Goal: Task Accomplishment & Management: Manage account settings

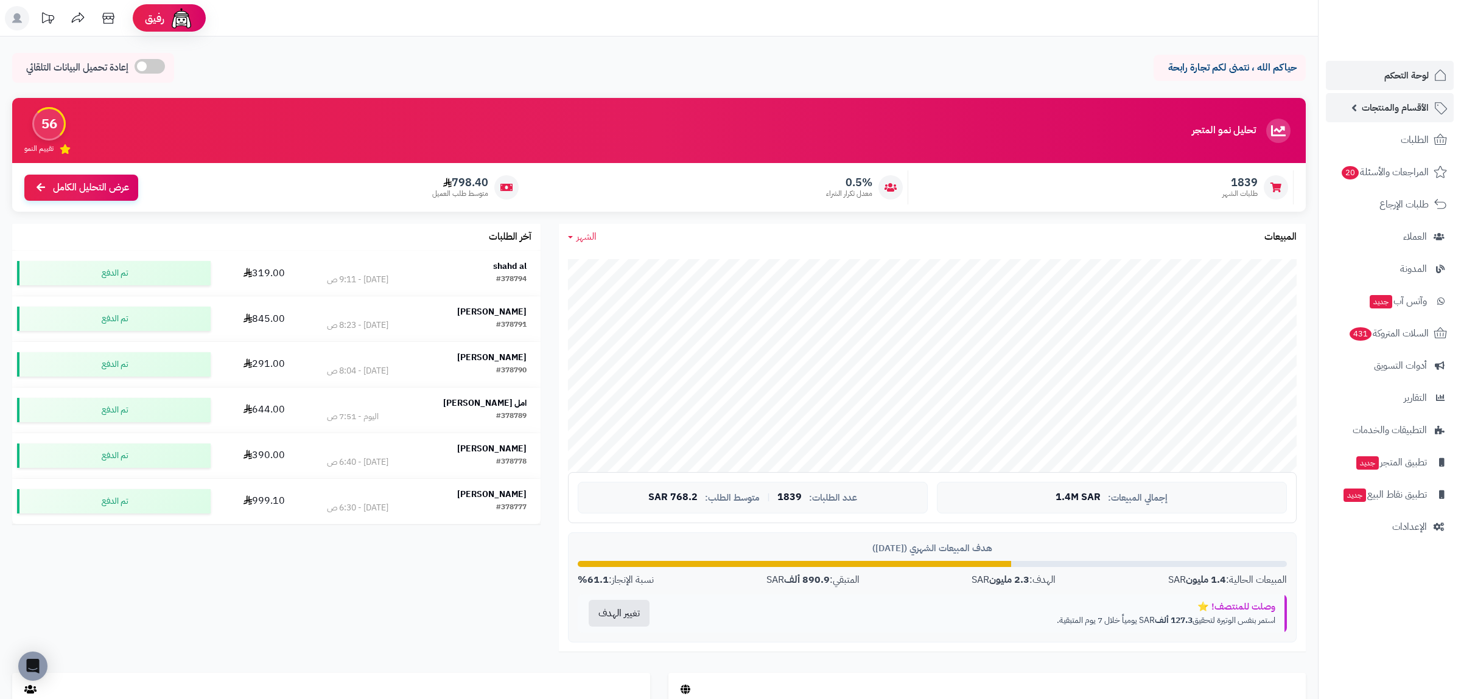
click at [1399, 119] on link "الأقسام والمنتجات" at bounding box center [1389, 107] width 128 height 29
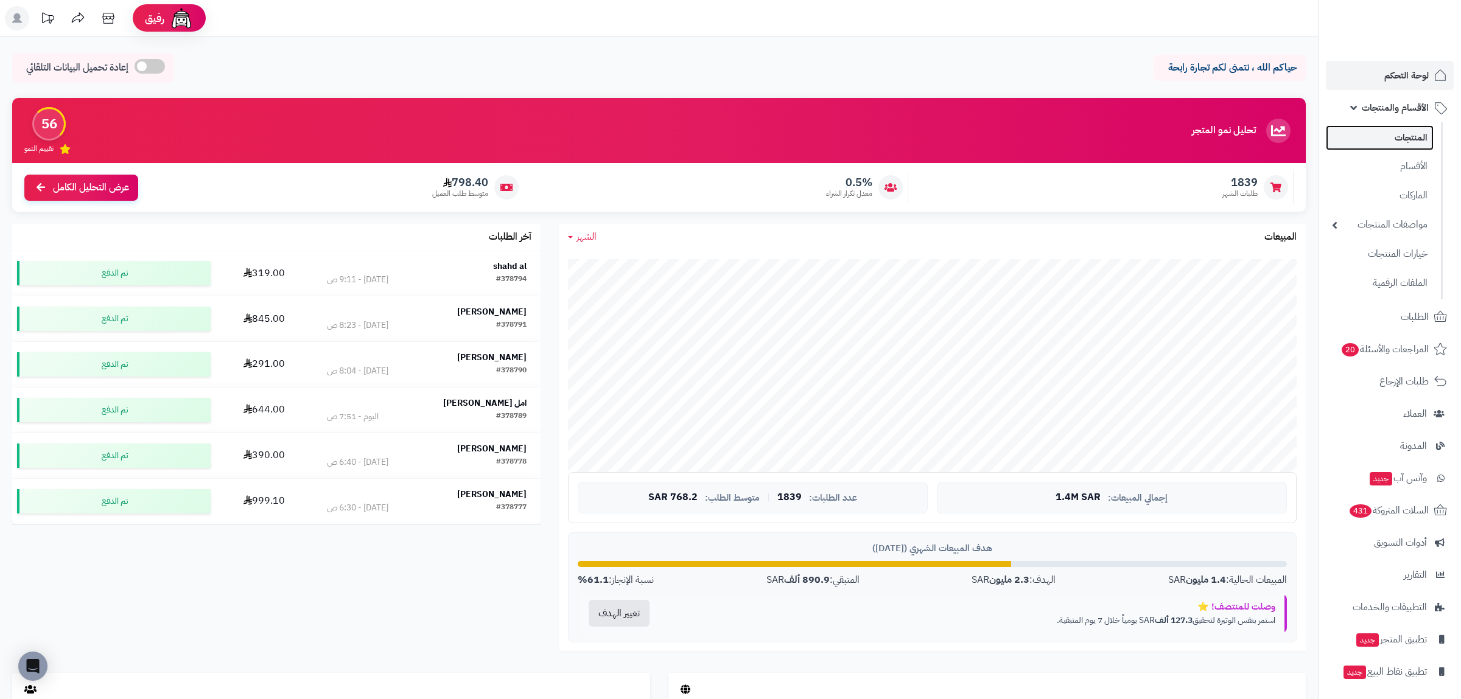
click at [1403, 133] on link "المنتجات" at bounding box center [1379, 137] width 108 height 25
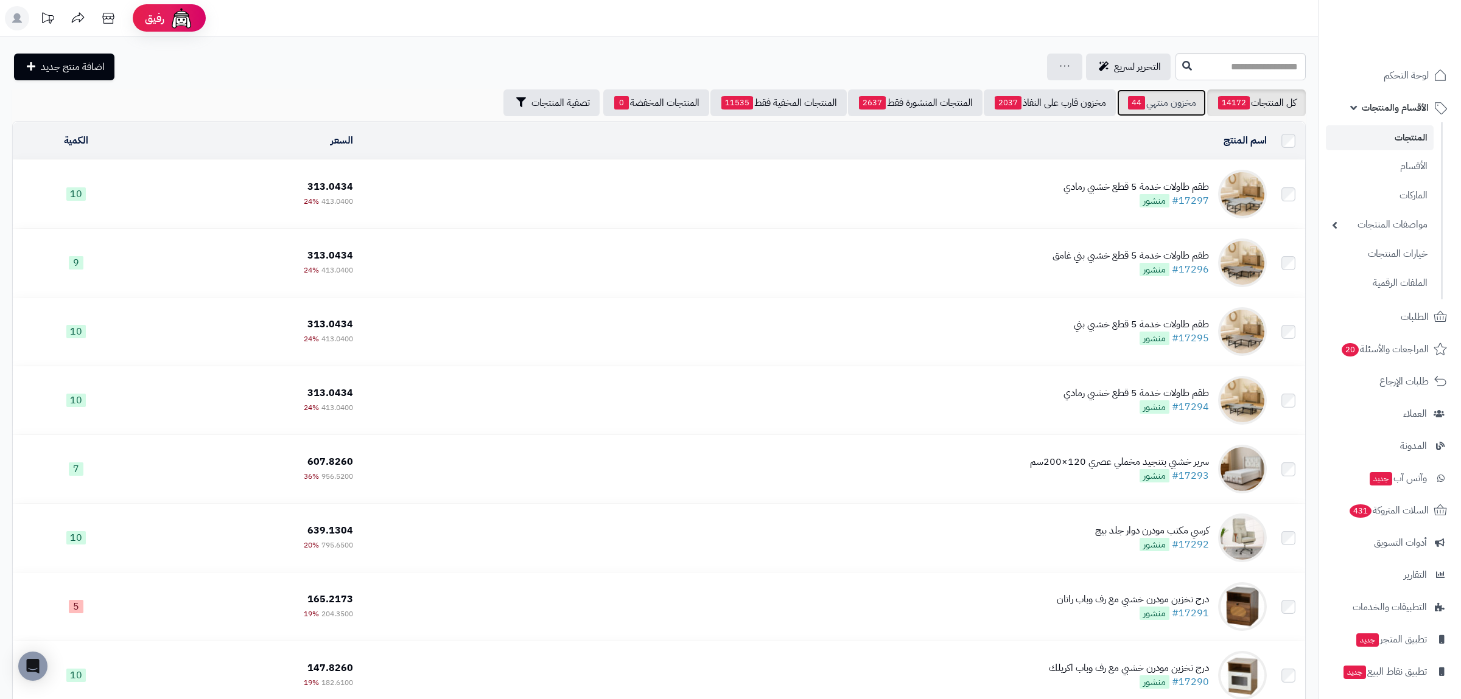
click at [1137, 103] on span "44" at bounding box center [1136, 102] width 17 height 13
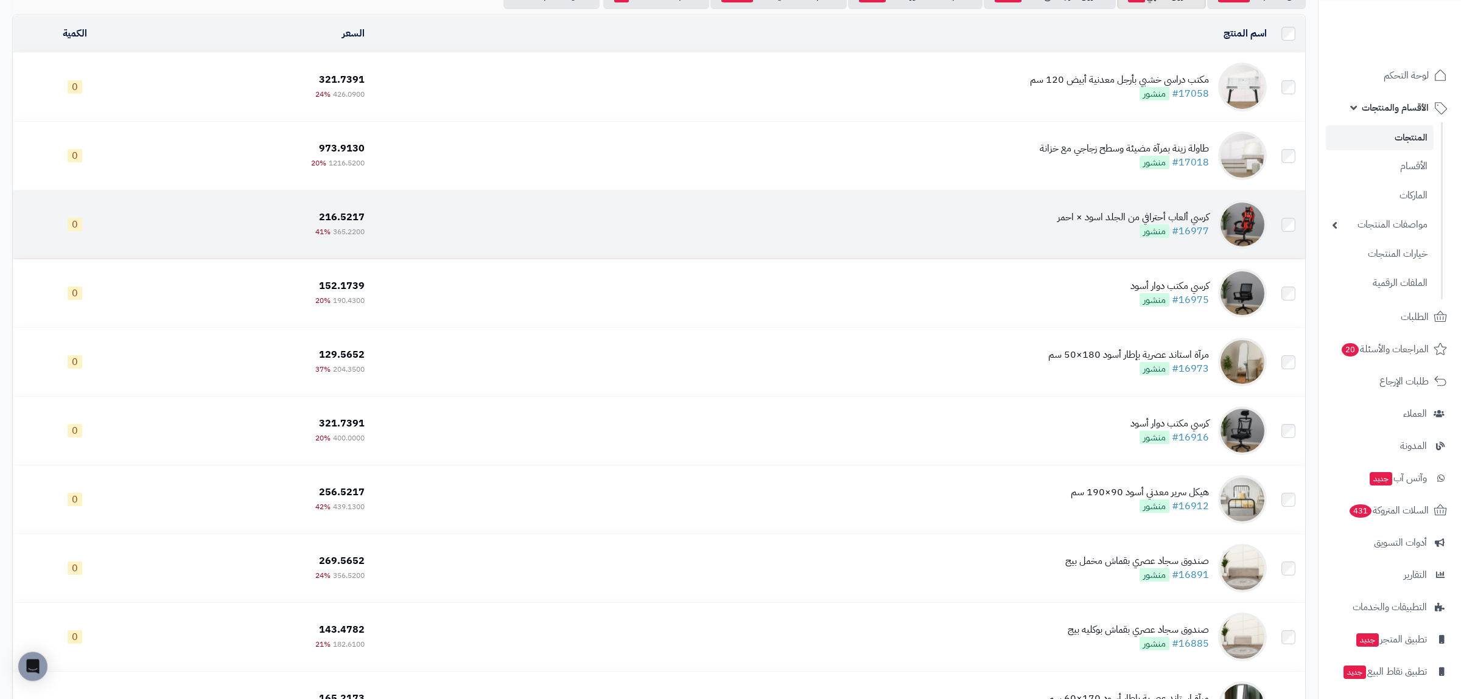
scroll to position [284, 0]
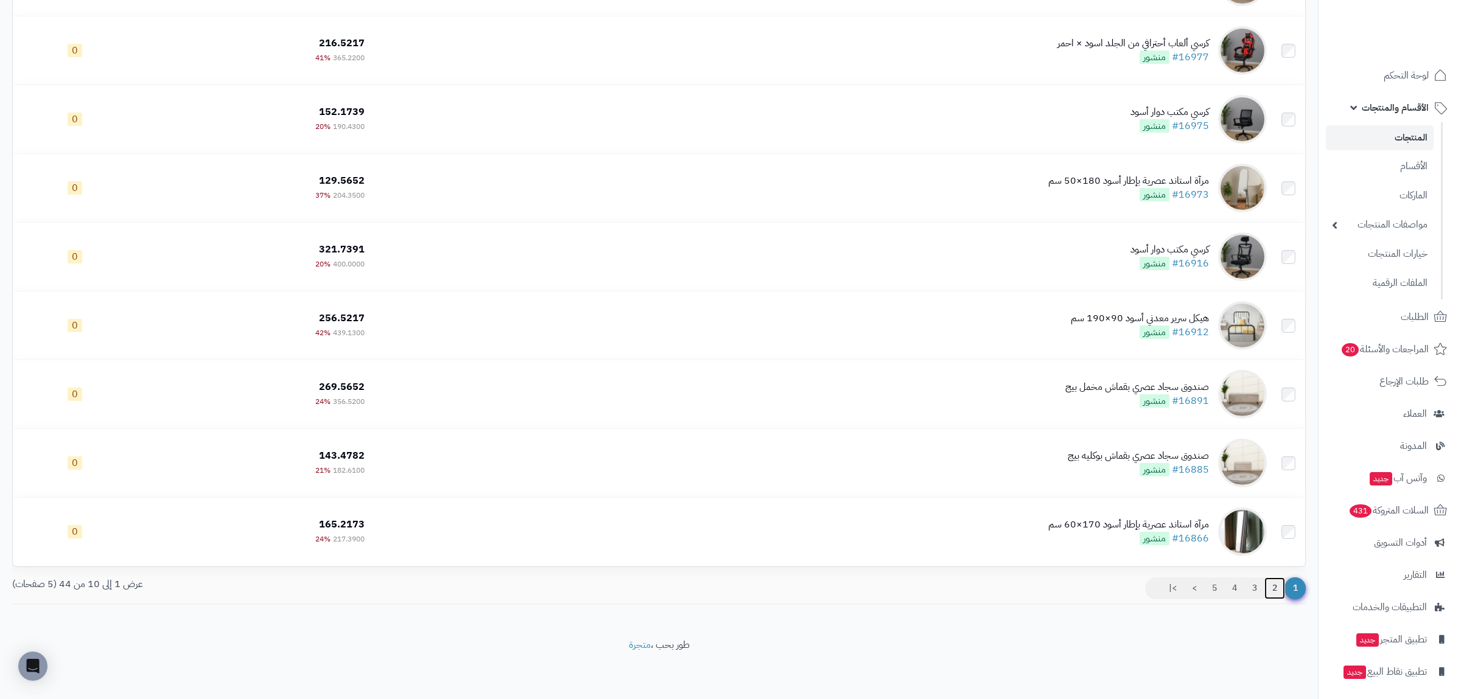
click at [1272, 594] on link "2" at bounding box center [1274, 589] width 21 height 22
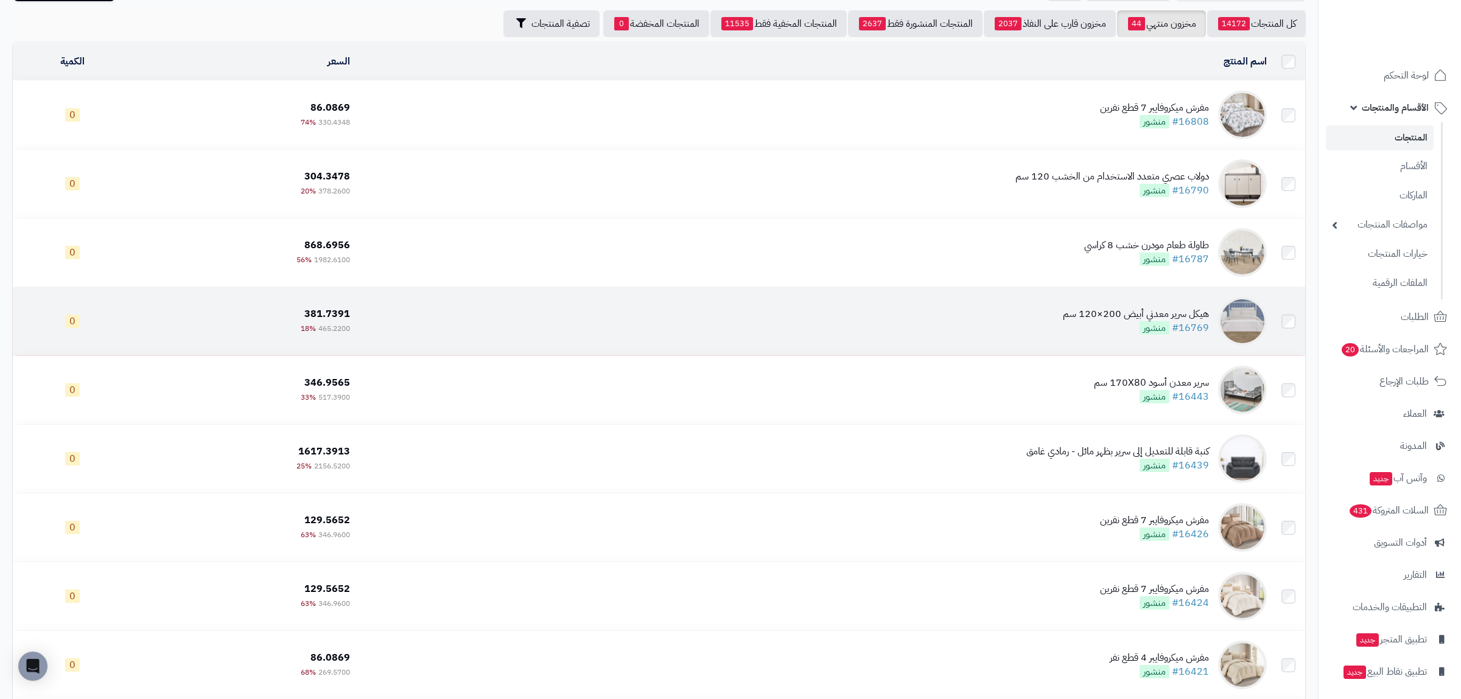
scroll to position [284, 0]
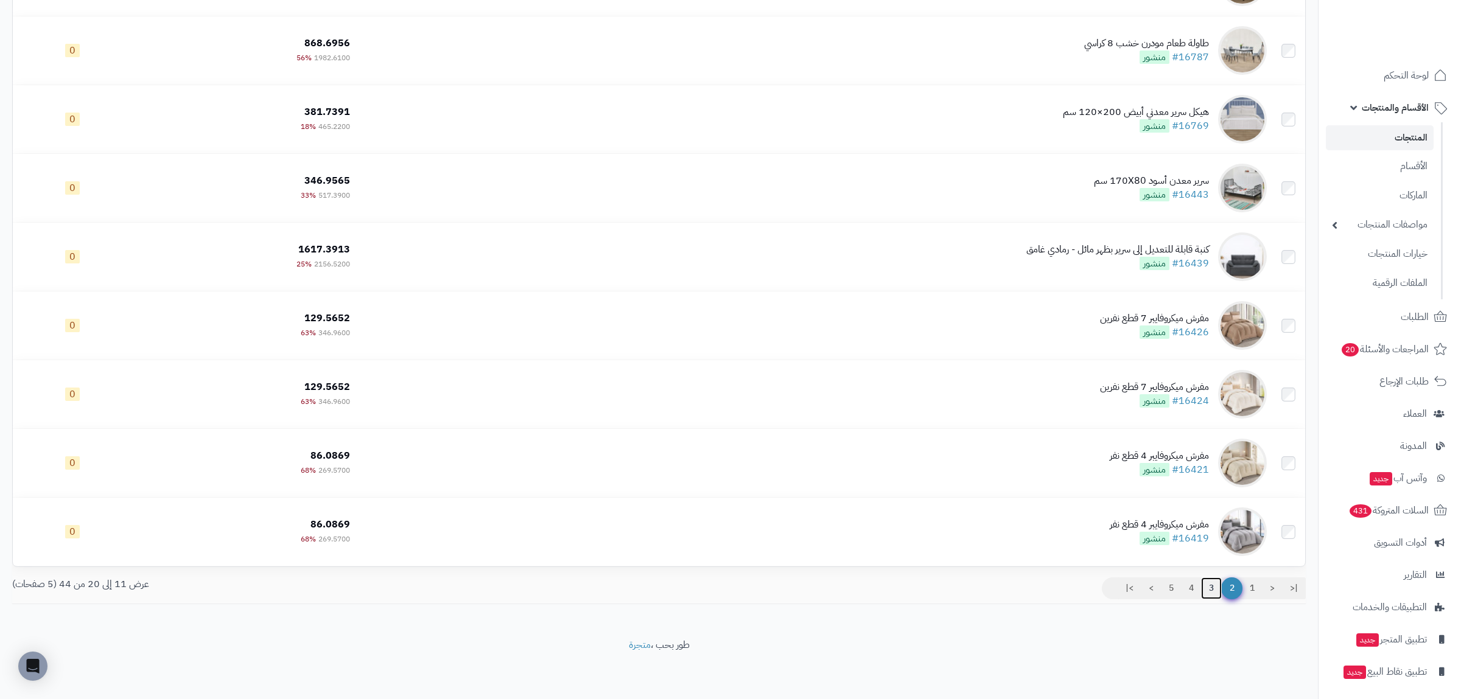
click at [1206, 590] on link "3" at bounding box center [1211, 589] width 21 height 22
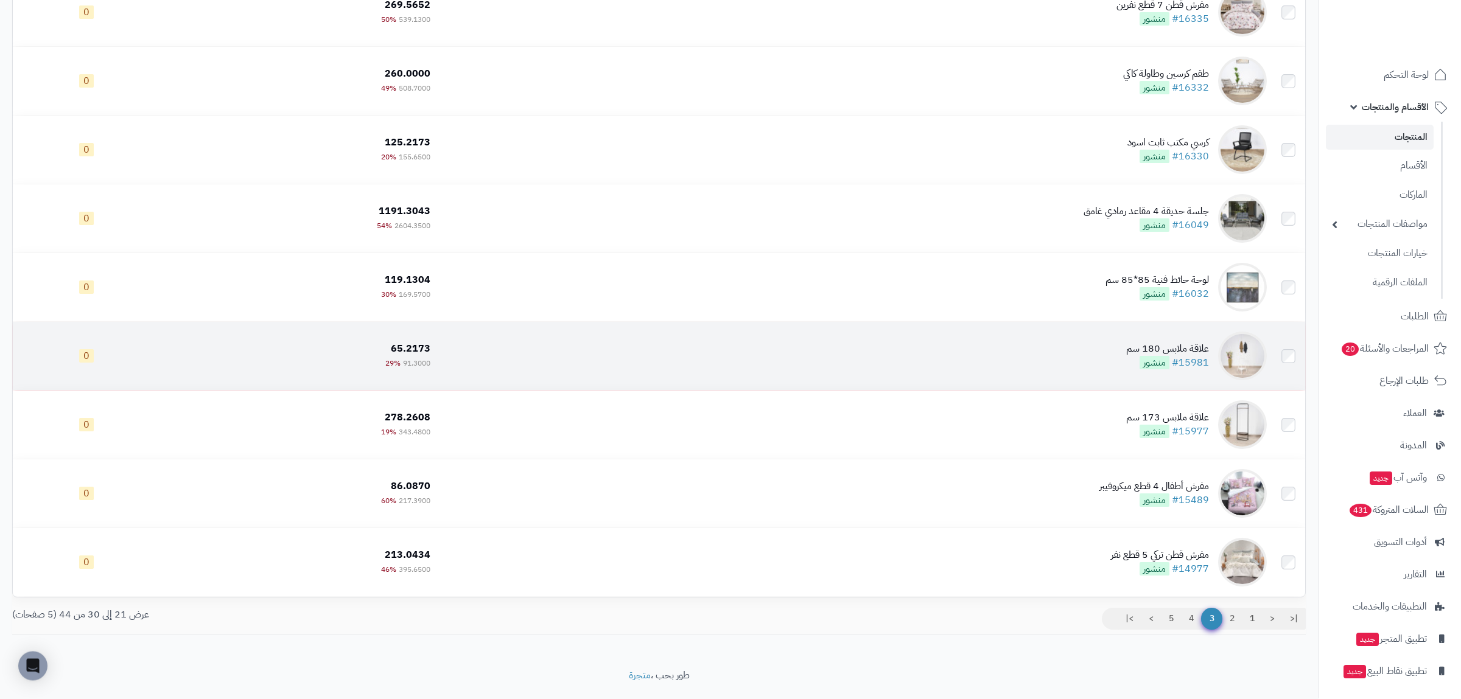
scroll to position [284, 0]
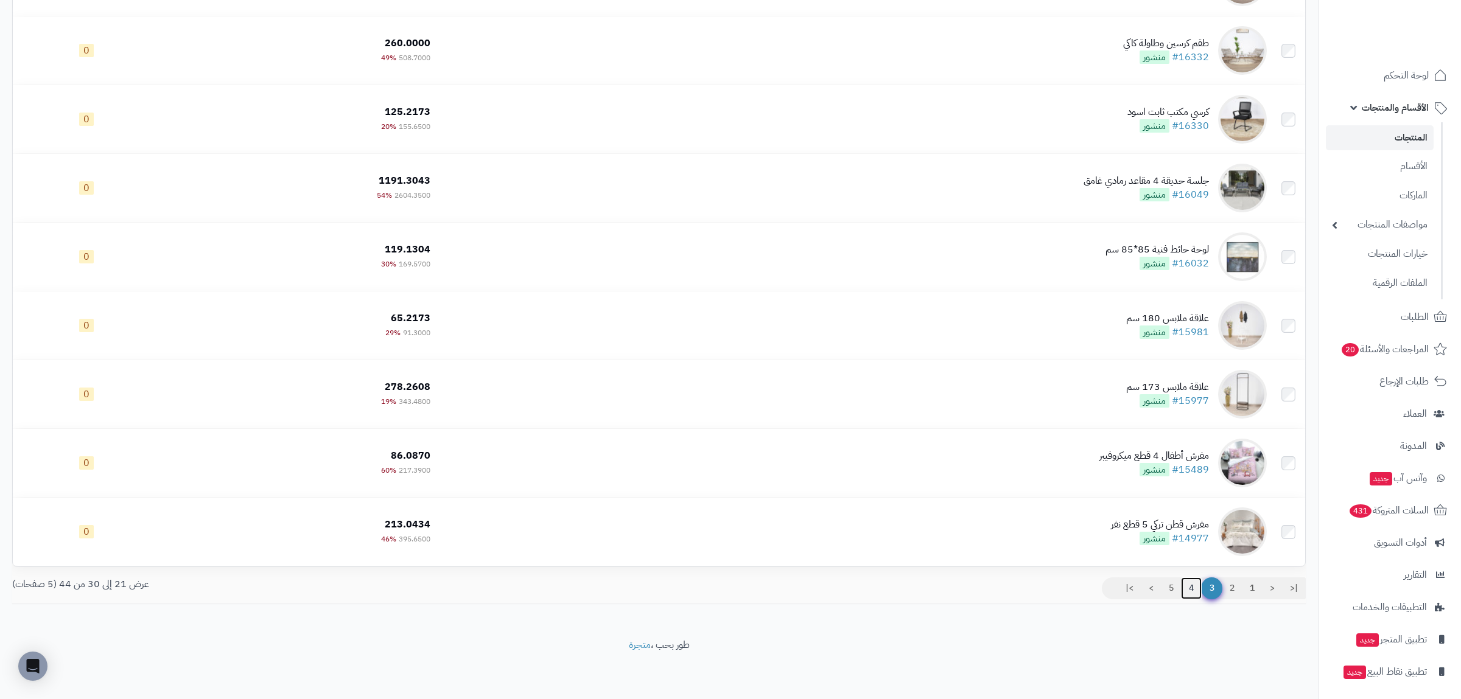
click at [1184, 593] on link "4" at bounding box center [1191, 589] width 21 height 22
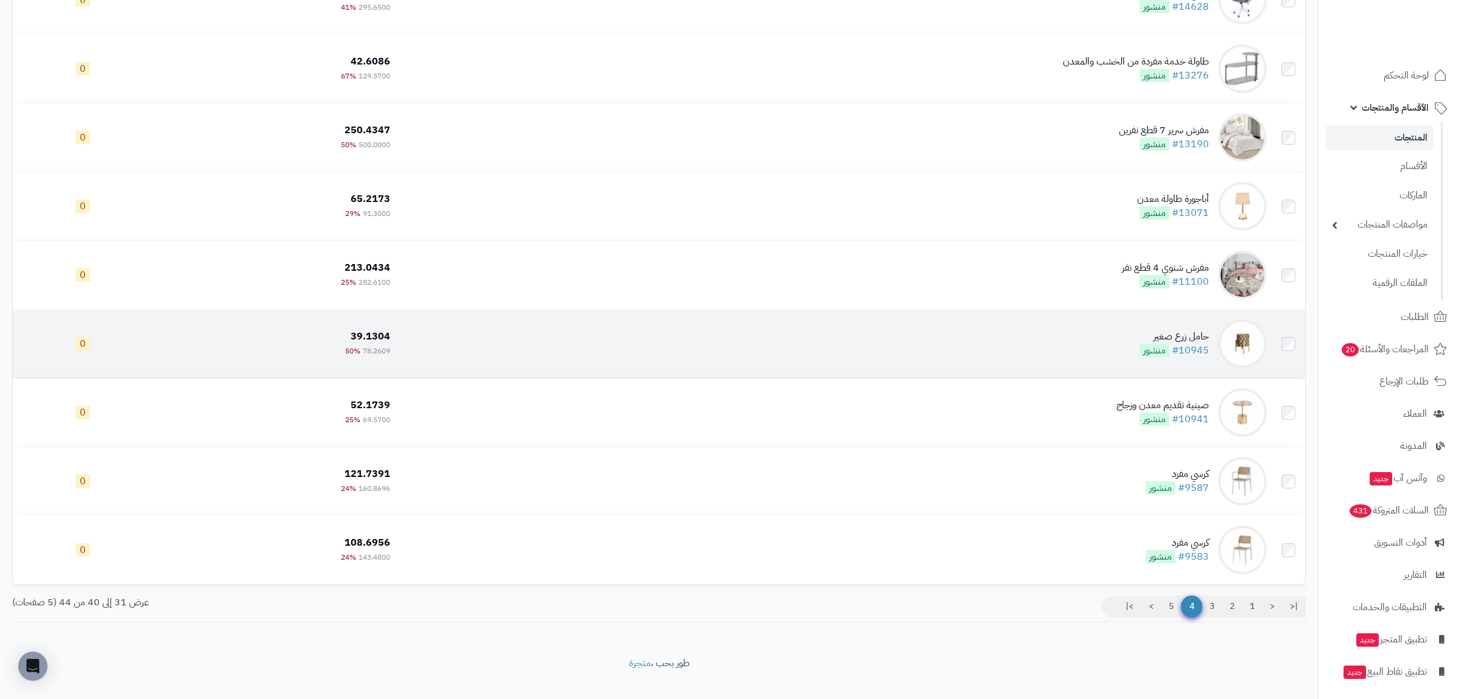
scroll to position [284, 0]
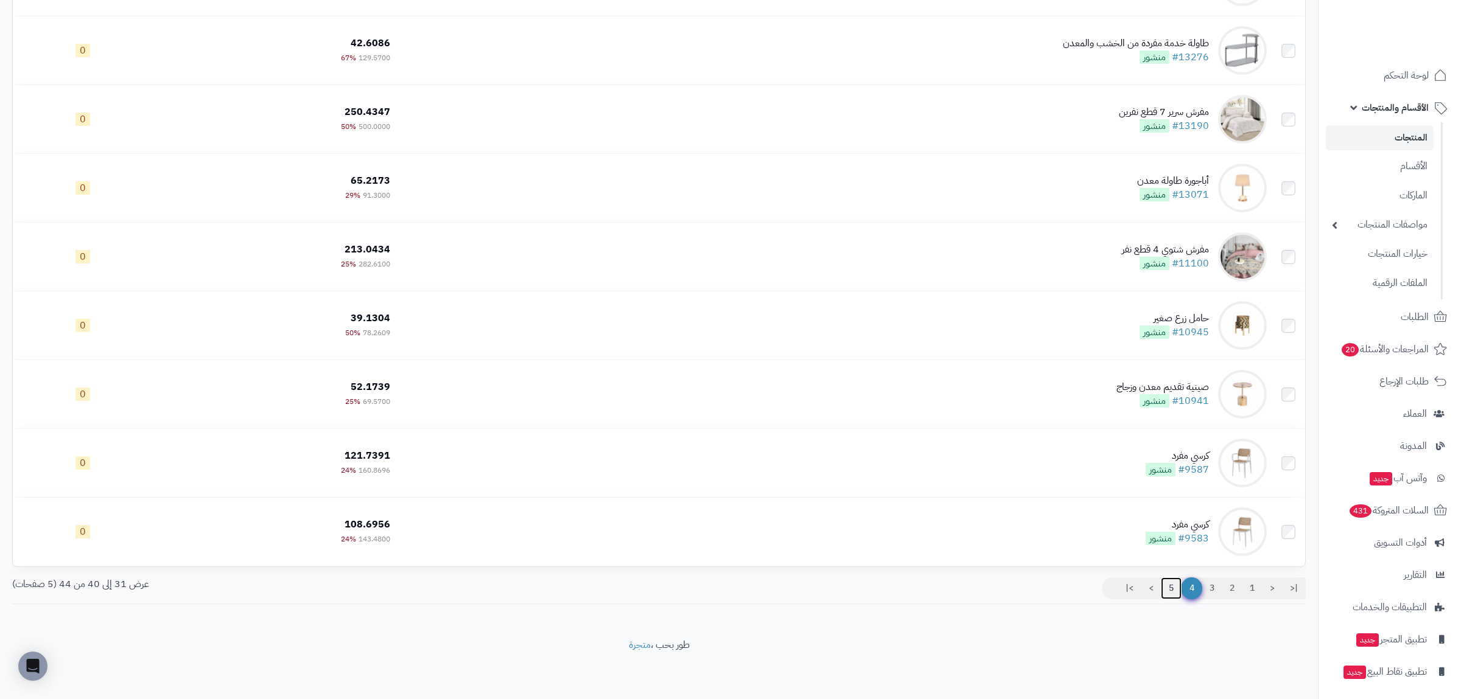
click at [1169, 590] on link "5" at bounding box center [1171, 589] width 21 height 22
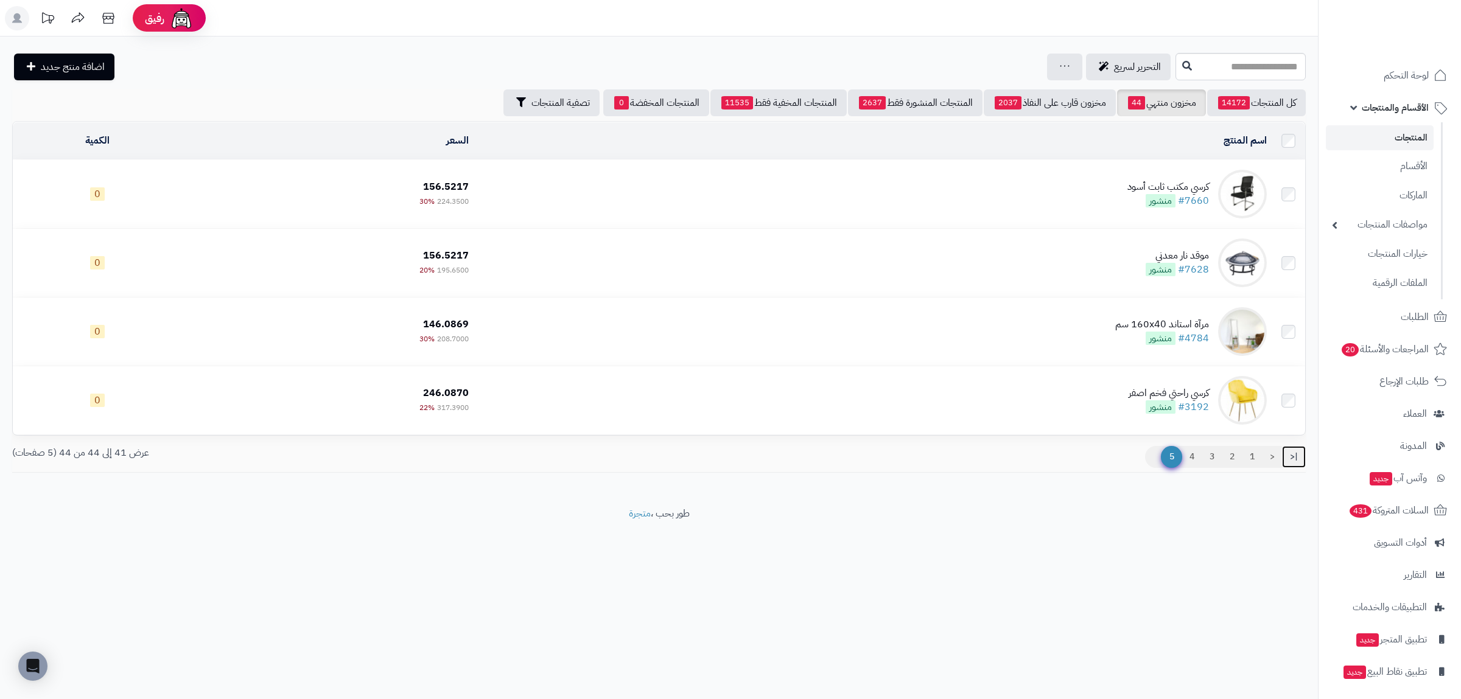
click at [1289, 457] on link "|<" at bounding box center [1294, 457] width 24 height 22
